Goal: Task Accomplishment & Management: Manage account settings

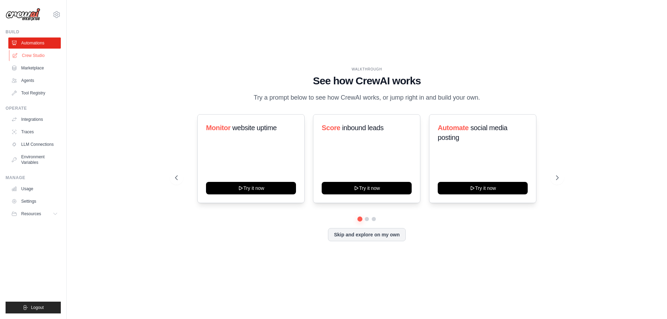
click at [38, 53] on link "Crew Studio" at bounding box center [35, 55] width 52 height 11
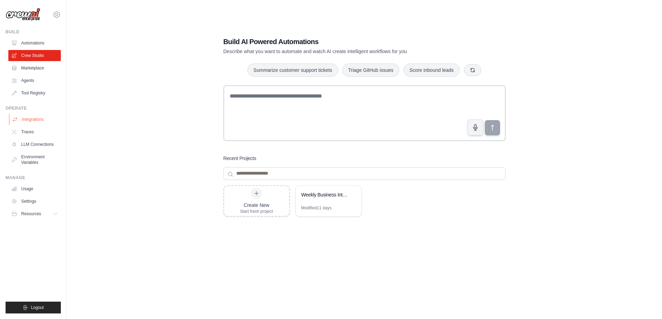
click at [27, 119] on link "Integrations" at bounding box center [35, 119] width 52 height 11
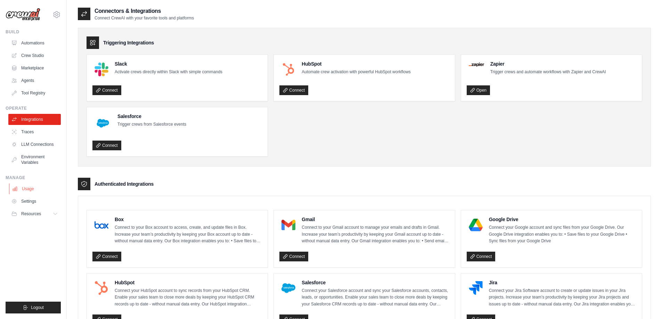
click at [26, 185] on link "Usage" at bounding box center [35, 188] width 52 height 11
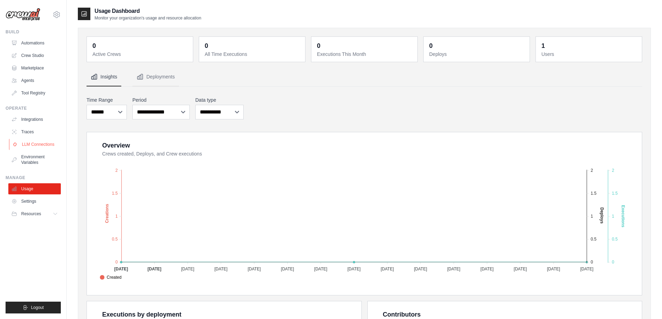
click at [32, 144] on link "LLM Connections" at bounding box center [35, 144] width 52 height 11
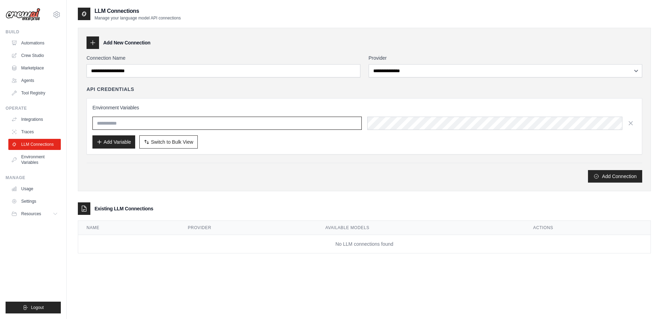
click at [114, 125] on input "text" at bounding box center [226, 123] width 269 height 13
click at [25, 133] on link "Traces" at bounding box center [35, 131] width 52 height 11
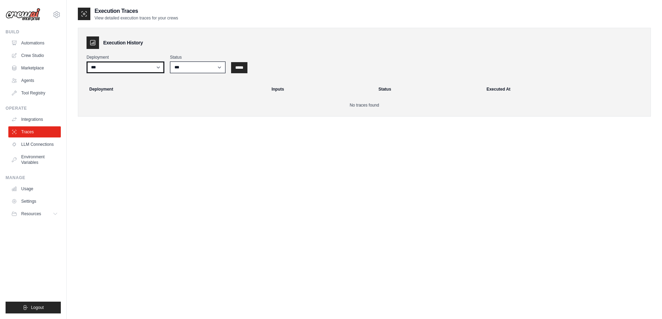
click at [118, 64] on select "***" at bounding box center [125, 67] width 78 height 12
drag, startPoint x: 119, startPoint y: 150, endPoint x: 282, endPoint y: 137, distance: 163.7
click at [282, 137] on div "Execution Traces View detailed execution traces for your crews Execution Histor…" at bounding box center [364, 166] width 573 height 319
click at [25, 160] on link "Environment Variables" at bounding box center [35, 159] width 52 height 17
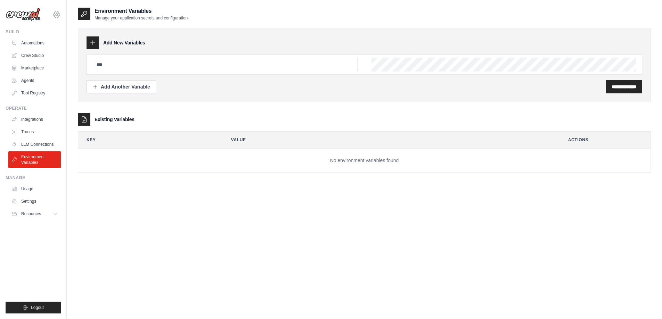
click at [57, 15] on icon at bounding box center [56, 14] width 8 height 8
click at [54, 49] on link "Ambev - SAZ" at bounding box center [56, 47] width 61 height 13
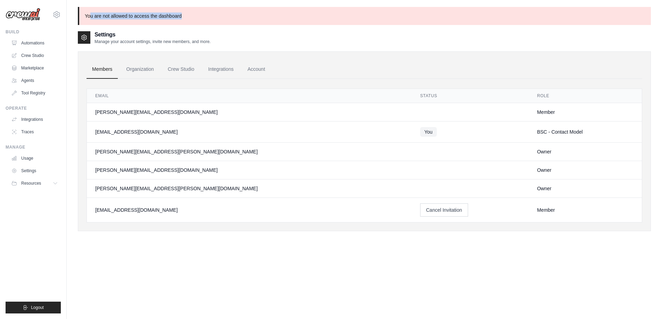
drag, startPoint x: 91, startPoint y: 17, endPoint x: 188, endPoint y: 18, distance: 96.9
click at [188, 18] on p "You are not allowed to access the dashboard" at bounding box center [364, 16] width 573 height 18
click at [28, 157] on link "Usage" at bounding box center [35, 158] width 52 height 11
click at [29, 171] on link "Settings" at bounding box center [35, 170] width 52 height 11
drag, startPoint x: 121, startPoint y: 17, endPoint x: 170, endPoint y: 19, distance: 49.0
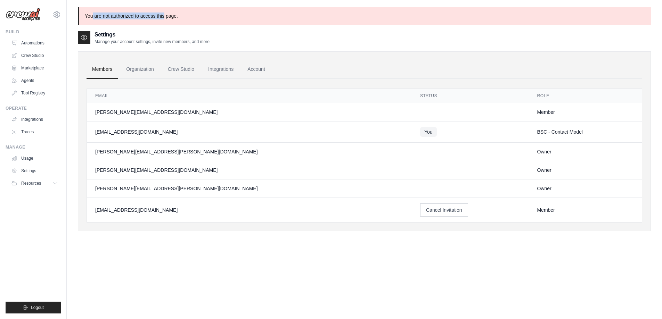
click at [170, 19] on p "You are not authorized to access this page." at bounding box center [364, 16] width 573 height 18
click at [30, 182] on span "Resources" at bounding box center [32, 184] width 20 height 6
click at [28, 132] on link "Traces" at bounding box center [35, 131] width 52 height 11
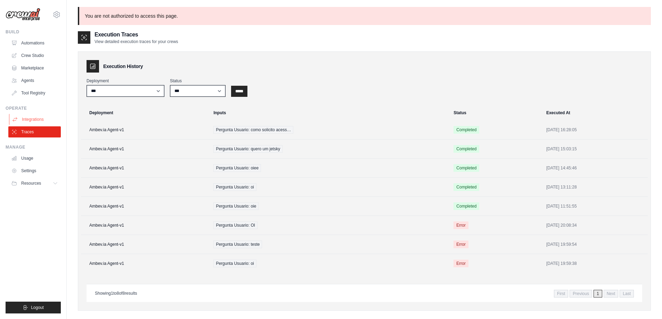
click at [43, 117] on link "Integrations" at bounding box center [35, 119] width 52 height 11
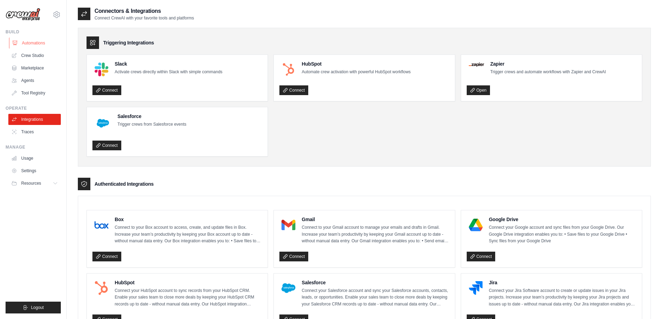
click at [33, 44] on link "Automations" at bounding box center [35, 43] width 52 height 11
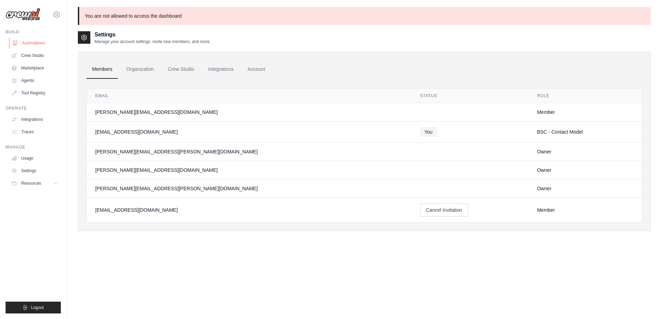
click at [30, 44] on link "Automations" at bounding box center [35, 43] width 52 height 11
click at [38, 41] on link "Automations" at bounding box center [35, 43] width 52 height 11
click at [31, 56] on link "Crew Studio" at bounding box center [35, 55] width 52 height 11
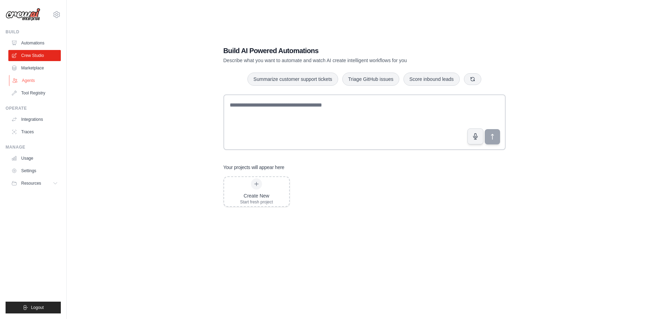
click at [31, 77] on link "Agents" at bounding box center [35, 80] width 52 height 11
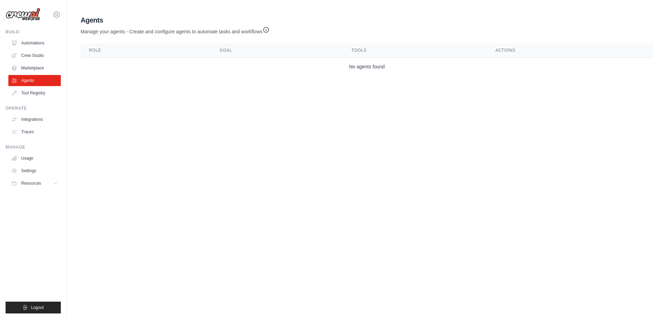
click at [155, 19] on h2 "Agents" at bounding box center [175, 20] width 189 height 10
click at [37, 92] on link "Tool Registry" at bounding box center [35, 93] width 52 height 11
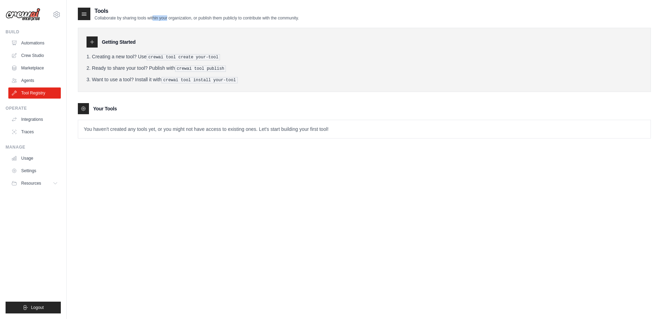
drag, startPoint x: 149, startPoint y: 18, endPoint x: 174, endPoint y: 18, distance: 25.4
click at [166, 18] on p "Collaborate by sharing tools within your organization, or publish them publicly…" at bounding box center [196, 18] width 204 height 6
drag, startPoint x: 177, startPoint y: 18, endPoint x: 189, endPoint y: 19, distance: 11.8
click at [188, 19] on p "Collaborate by sharing tools within your organization, or publish them publicly…" at bounding box center [196, 18] width 204 height 6
drag, startPoint x: 207, startPoint y: 17, endPoint x: 254, endPoint y: 20, distance: 47.3
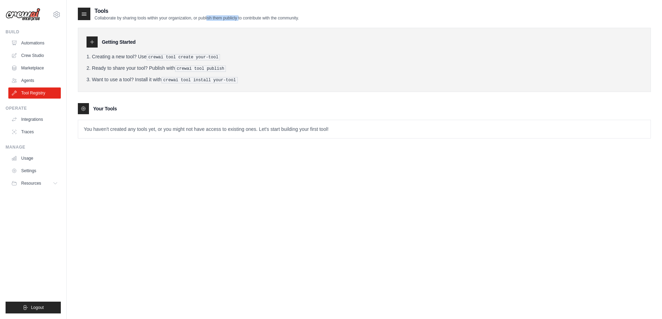
click at [249, 20] on p "Collaborate by sharing tools within your organization, or publish them publicly…" at bounding box center [196, 18] width 204 height 6
drag, startPoint x: 259, startPoint y: 20, endPoint x: 275, endPoint y: 21, distance: 15.3
click at [273, 21] on div "Tools Collaborate by sharing tools within your organization, or publish them pu…" at bounding box center [364, 78] width 573 height 143
click at [36, 41] on link "Automations" at bounding box center [35, 43] width 52 height 11
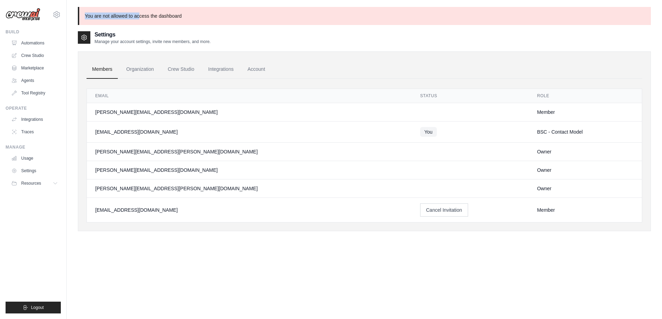
drag, startPoint x: 85, startPoint y: 16, endPoint x: 142, endPoint y: 10, distance: 57.3
click at [142, 10] on p "You are not allowed to access the dashboard" at bounding box center [364, 16] width 573 height 18
drag, startPoint x: 151, startPoint y: 15, endPoint x: 177, endPoint y: 14, distance: 25.7
click at [166, 14] on p "You are not allowed to access the dashboard" at bounding box center [364, 16] width 573 height 18
click at [198, 8] on p "You are not allowed to access the dashboard" at bounding box center [364, 16] width 573 height 18
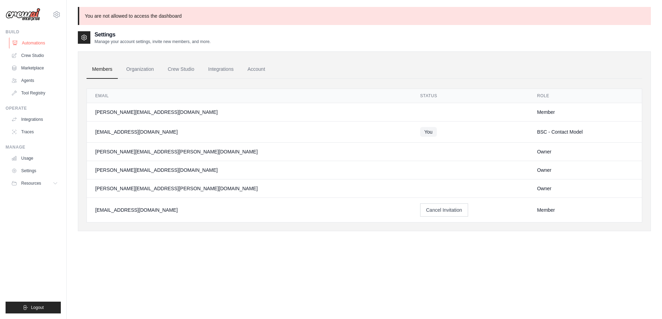
click at [29, 41] on link "Automations" at bounding box center [35, 43] width 52 height 11
drag, startPoint x: 116, startPoint y: 41, endPoint x: 214, endPoint y: 44, distance: 98.3
click at [210, 44] on p "Manage your account settings, invite new members, and more." at bounding box center [152, 42] width 116 height 6
click at [137, 36] on h2 "Settings" at bounding box center [152, 35] width 116 height 8
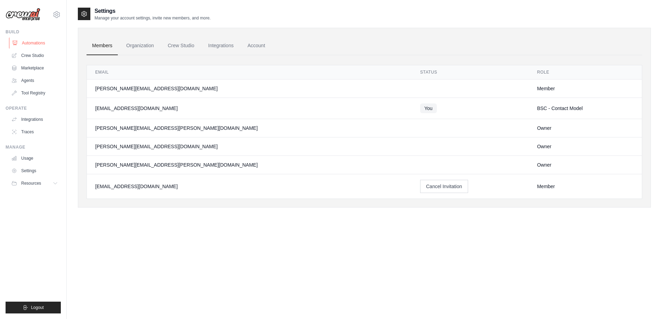
click at [39, 41] on link "Automations" at bounding box center [35, 43] width 52 height 11
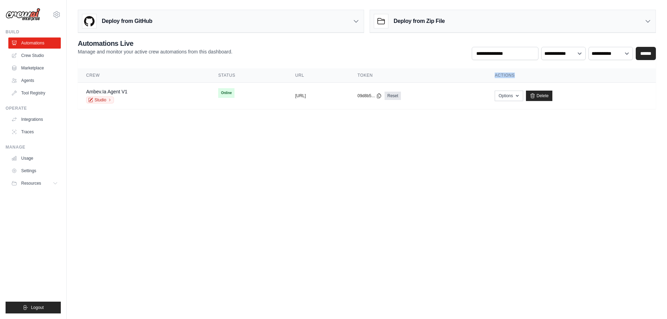
drag, startPoint x: 527, startPoint y: 77, endPoint x: 550, endPoint y: 77, distance: 22.9
click at [550, 77] on th "Actions" at bounding box center [571, 75] width 170 height 14
click at [544, 89] on td "Options Chat with this Crew Export React JSX Component Export React TSX Compone…" at bounding box center [571, 96] width 170 height 27
click at [523, 96] on button "Options" at bounding box center [509, 95] width 28 height 10
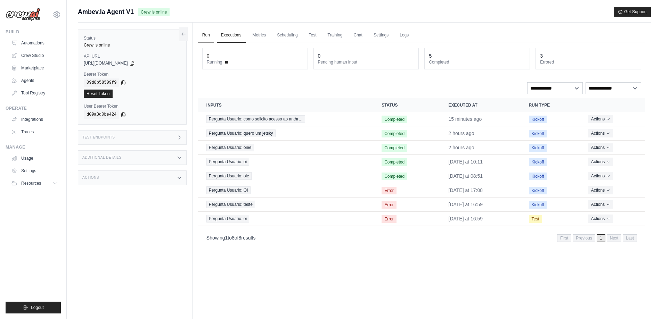
click at [201, 36] on link "Run" at bounding box center [206, 35] width 16 height 15
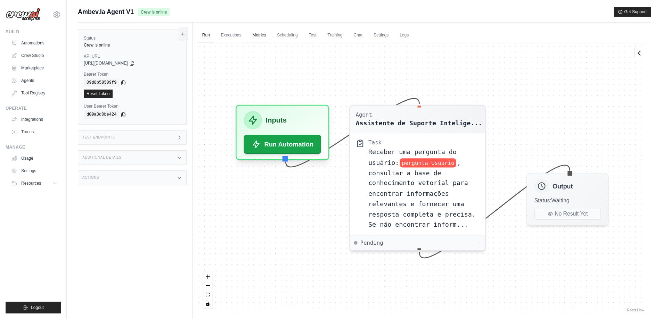
click at [262, 36] on link "Metrics" at bounding box center [259, 35] width 22 height 15
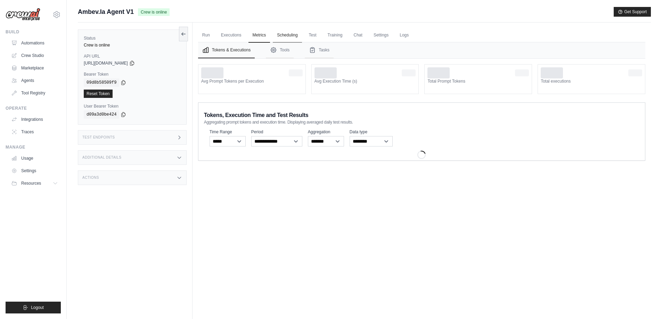
click at [291, 36] on link "Scheduling" at bounding box center [287, 35] width 29 height 15
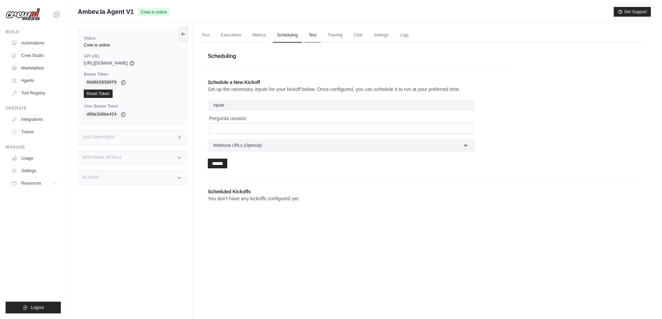
click at [319, 38] on link "Test" at bounding box center [313, 35] width 16 height 15
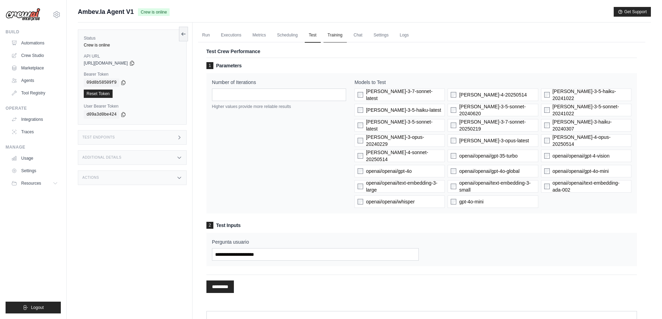
click at [345, 36] on link "Training" at bounding box center [334, 35] width 23 height 15
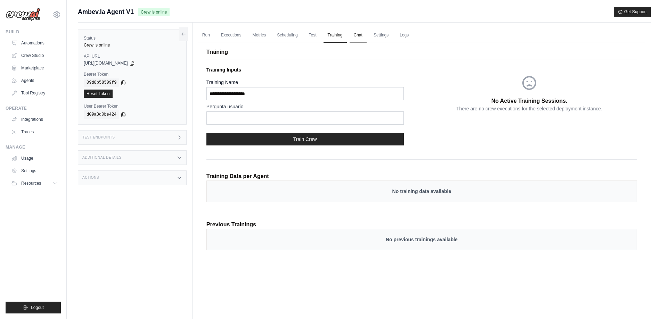
click at [365, 36] on link "Chat" at bounding box center [357, 35] width 17 height 15
click at [393, 35] on link "Settings" at bounding box center [380, 35] width 23 height 15
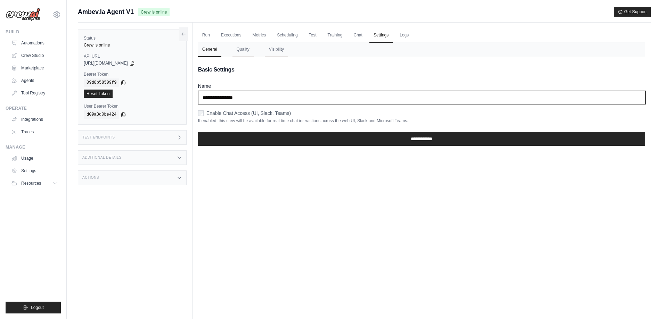
click at [247, 96] on input "**********" at bounding box center [421, 97] width 447 height 13
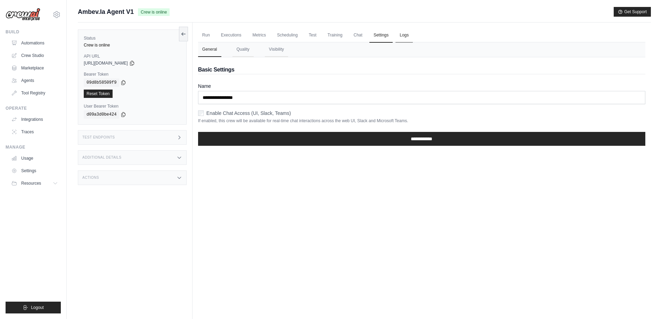
click at [406, 40] on link "Logs" at bounding box center [403, 35] width 17 height 15
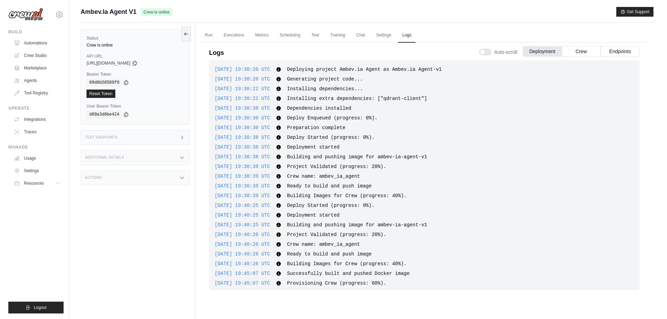
scroll to position [472, 0]
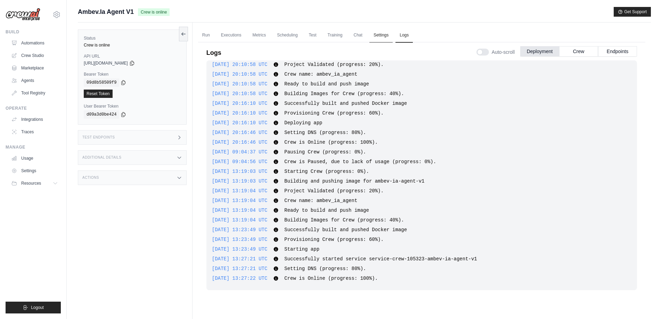
click at [388, 36] on link "Settings" at bounding box center [380, 35] width 23 height 15
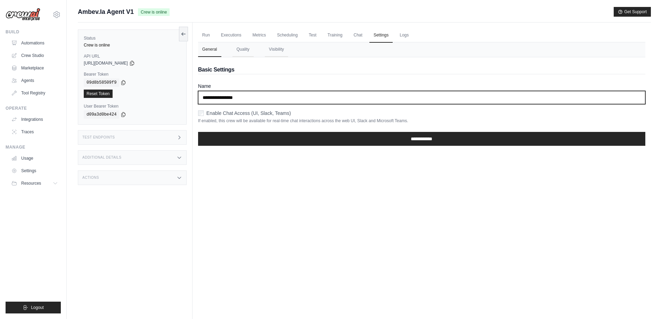
click at [284, 97] on input "**********" at bounding box center [421, 97] width 447 height 13
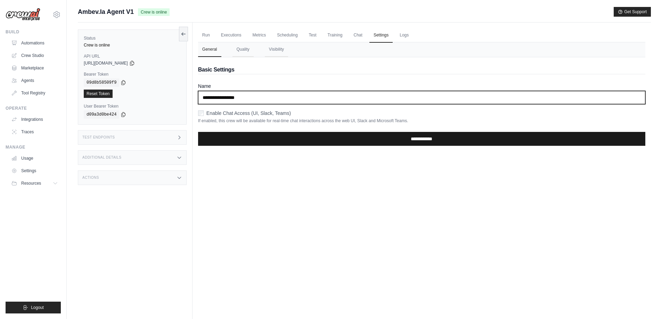
type input "**********"
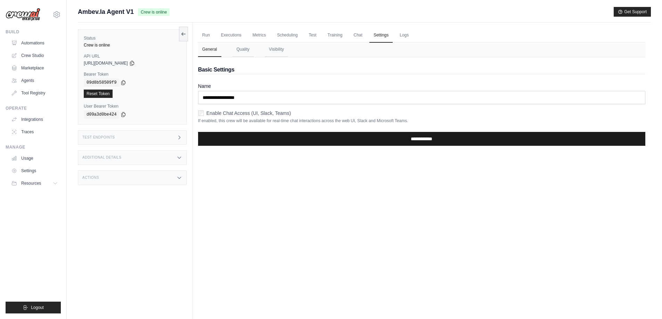
click at [412, 138] on input "**********" at bounding box center [421, 139] width 447 height 14
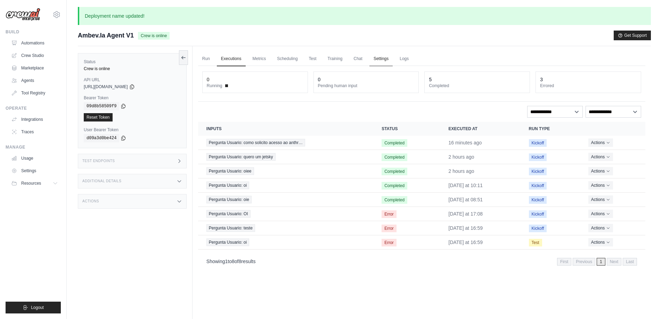
click at [391, 59] on link "Settings" at bounding box center [380, 59] width 23 height 15
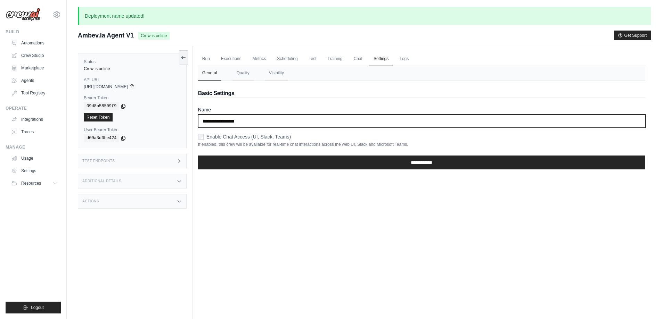
click at [261, 121] on input "**********" at bounding box center [421, 121] width 447 height 13
type input "**********"
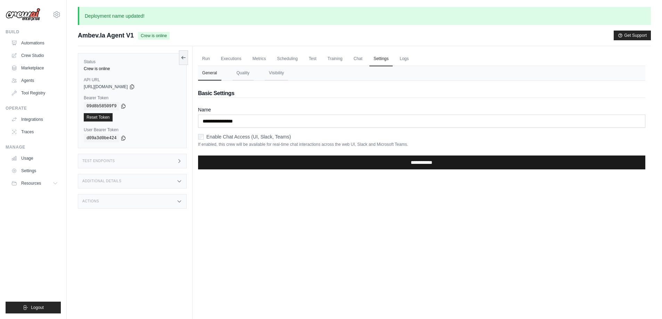
click at [438, 160] on input "**********" at bounding box center [421, 163] width 447 height 14
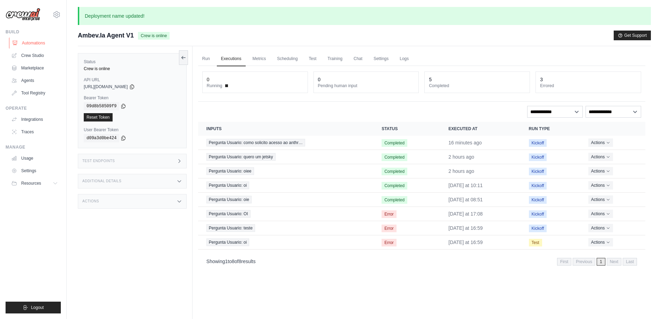
click at [37, 42] on link "Automations" at bounding box center [35, 43] width 52 height 11
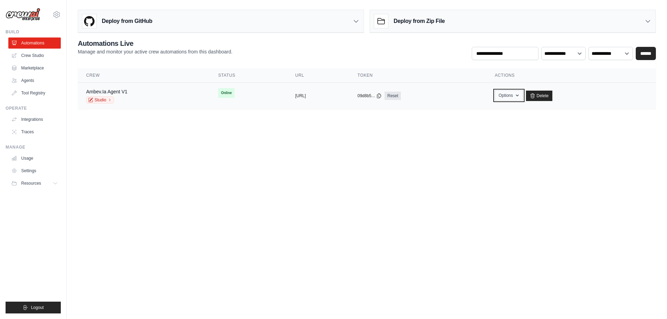
click at [523, 96] on button "Options" at bounding box center [509, 95] width 28 height 10
drag, startPoint x: 612, startPoint y: 149, endPoint x: 598, endPoint y: 122, distance: 30.0
click at [612, 148] on body "elder.funk@ambevtech.com.br Ambev - SAZ ✓ Your organization Settings Build Auto…" at bounding box center [333, 159] width 667 height 319
click at [523, 93] on button "Options" at bounding box center [509, 95] width 28 height 10
click at [278, 171] on body "elder.funk@ambevtech.com.br Ambev - SAZ ✓ Your organization Settings Build Auto…" at bounding box center [333, 159] width 667 height 319
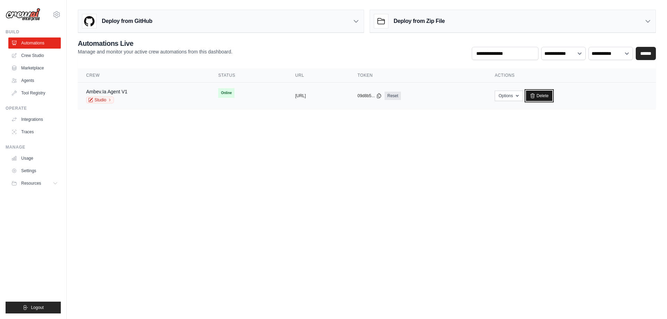
click at [553, 94] on link "Delete" at bounding box center [539, 96] width 27 height 10
click at [523, 148] on body "elder.funk@ambevtech.com.br Ambev - SAZ ✓ Your organization Settings Build Auto…" at bounding box center [333, 159] width 667 height 319
